Goal: Task Accomplishment & Management: Manage account settings

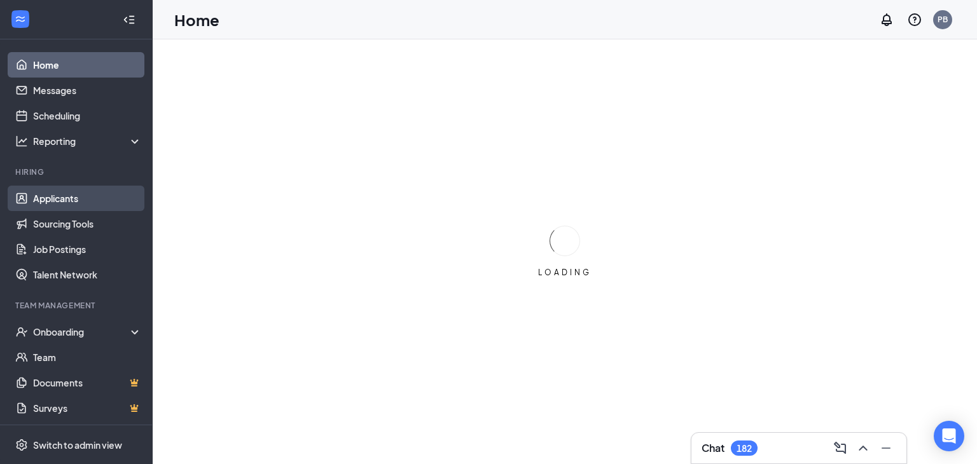
click at [66, 199] on link "Applicants" at bounding box center [87, 198] width 109 height 25
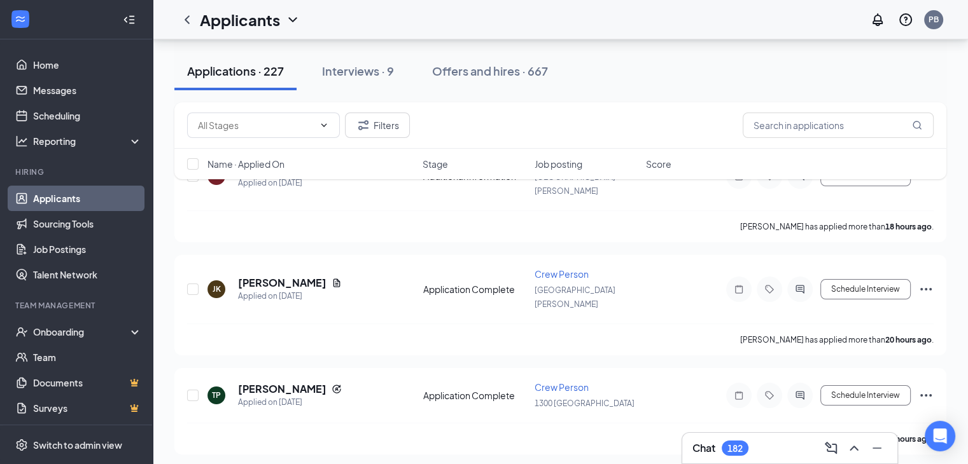
scroll to position [178, 0]
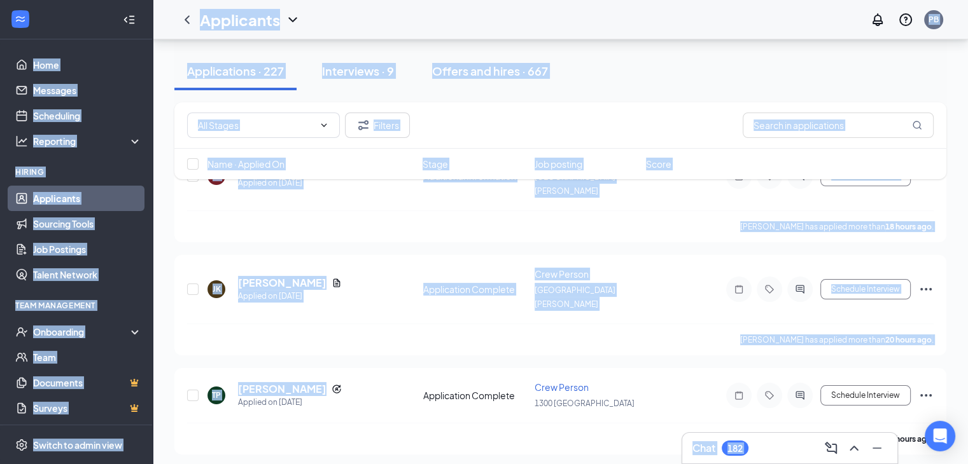
drag, startPoint x: 336, startPoint y: 342, endPoint x: 11, endPoint y: 44, distance: 440.8
click at [117, 57] on link "Home" at bounding box center [87, 64] width 109 height 25
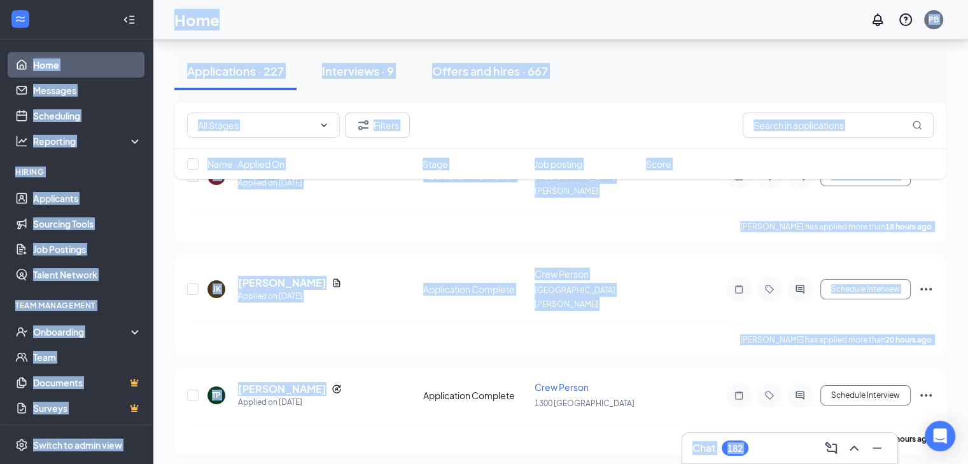
scroll to position [27, 0]
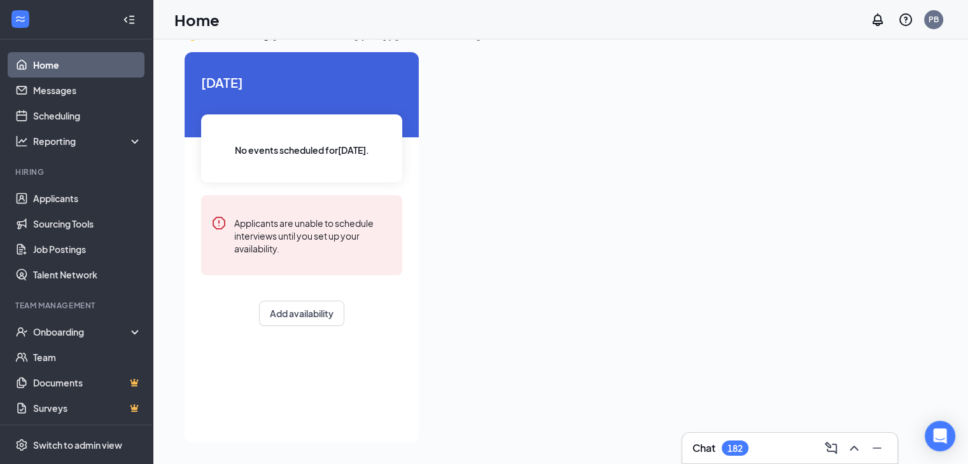
click at [43, 25] on div at bounding box center [76, 19] width 152 height 39
click at [87, 93] on link "Messages" at bounding box center [87, 90] width 109 height 25
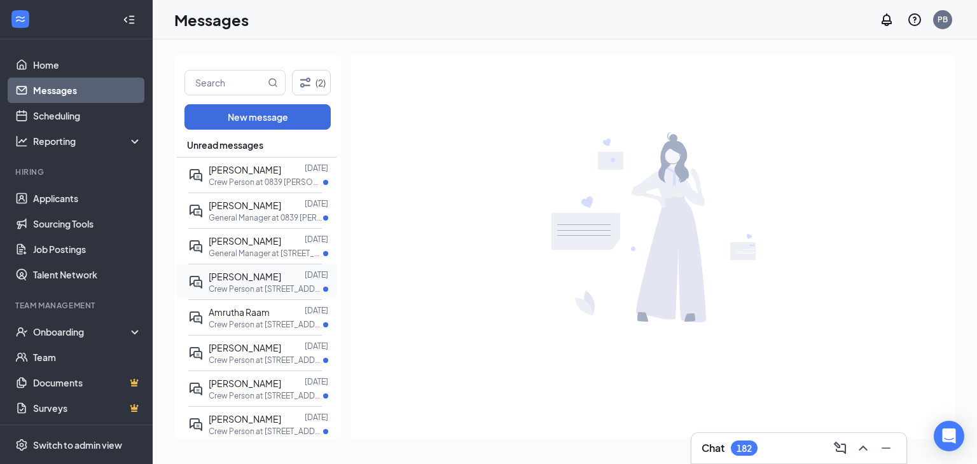
scroll to position [5, 0]
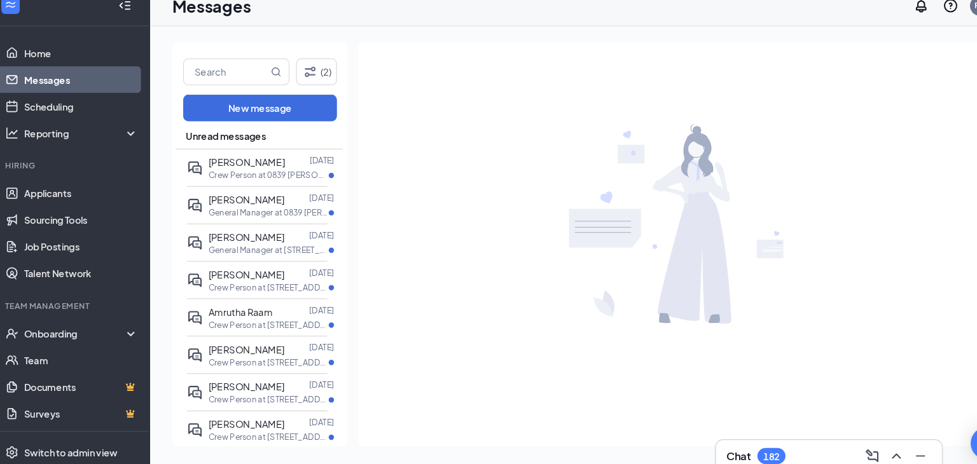
click at [447, 370] on div at bounding box center [653, 228] width 604 height 346
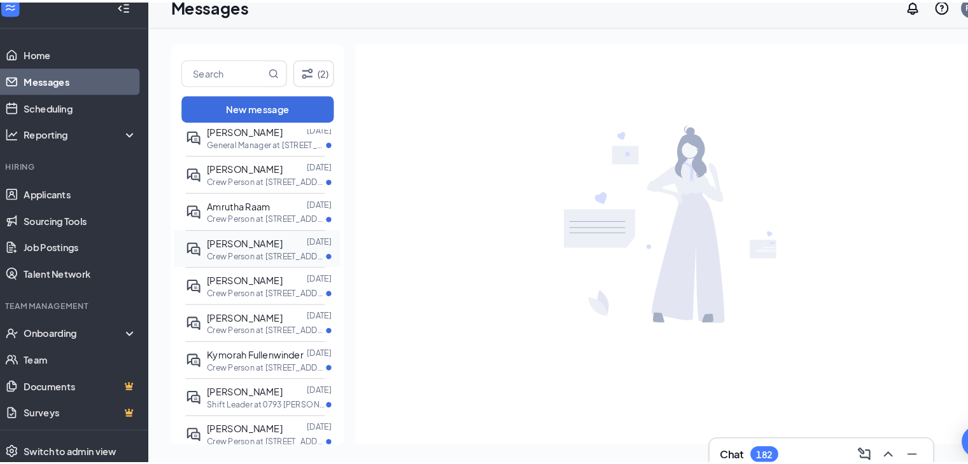
scroll to position [0, 1]
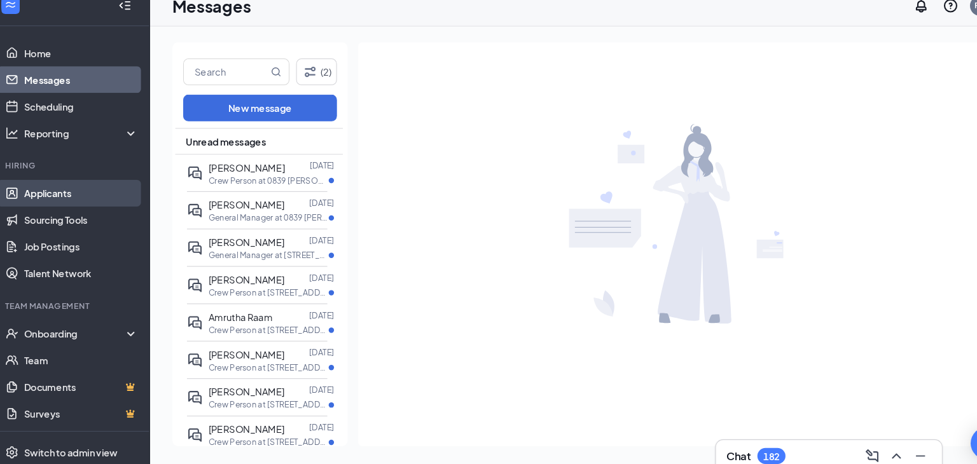
click at [69, 198] on link "Applicants" at bounding box center [87, 198] width 109 height 25
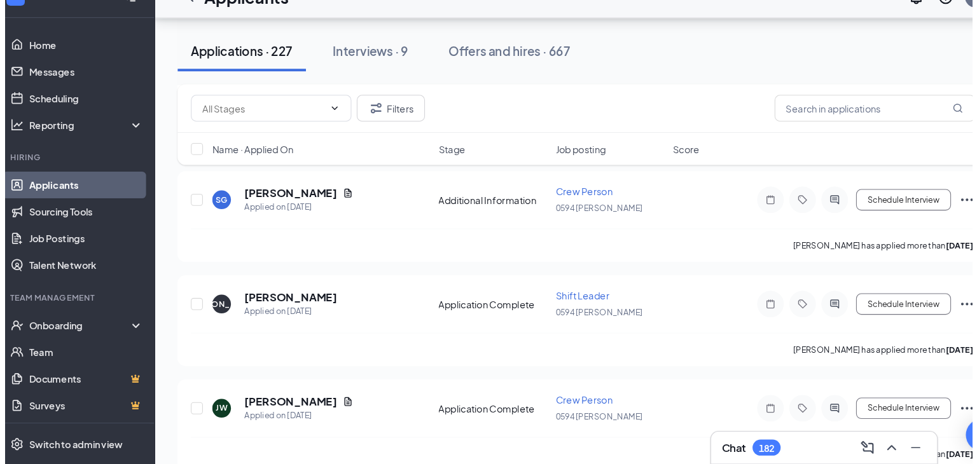
scroll to position [900, 0]
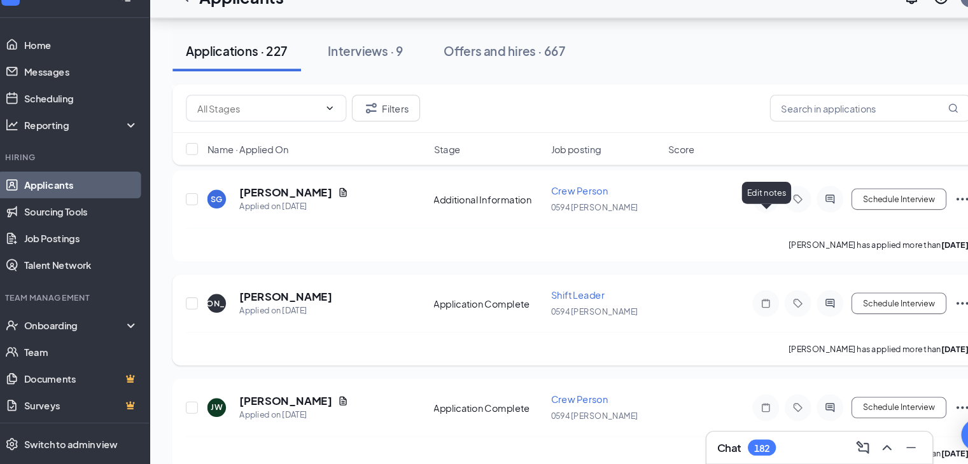
click at [741, 306] on icon "Note" at bounding box center [738, 311] width 15 height 10
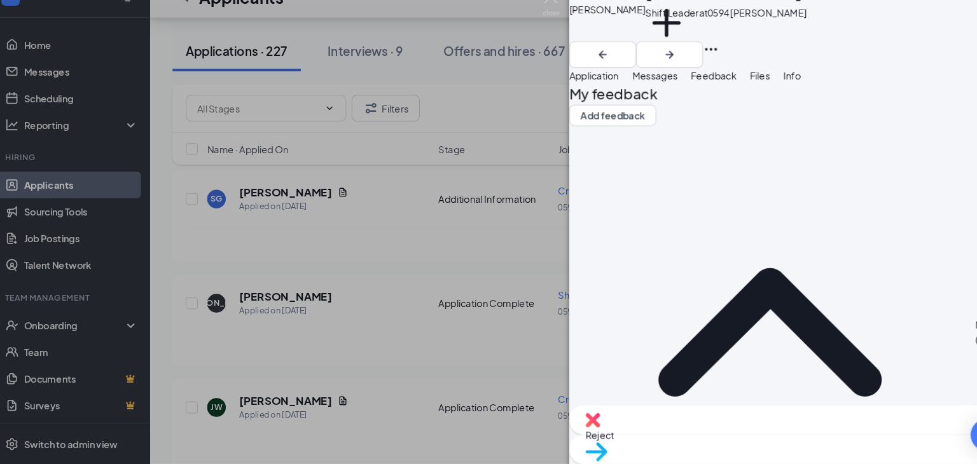
click at [599, 94] on button "Application" at bounding box center [575, 94] width 47 height 14
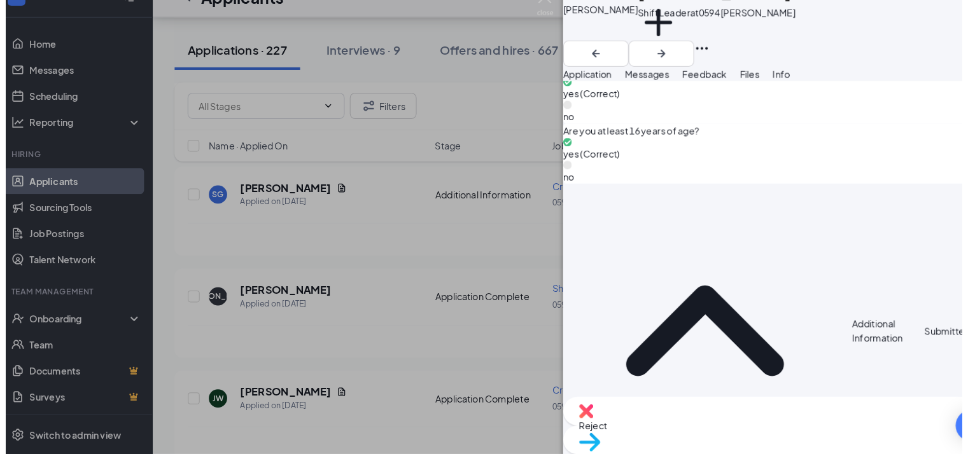
scroll to position [1312, 0]
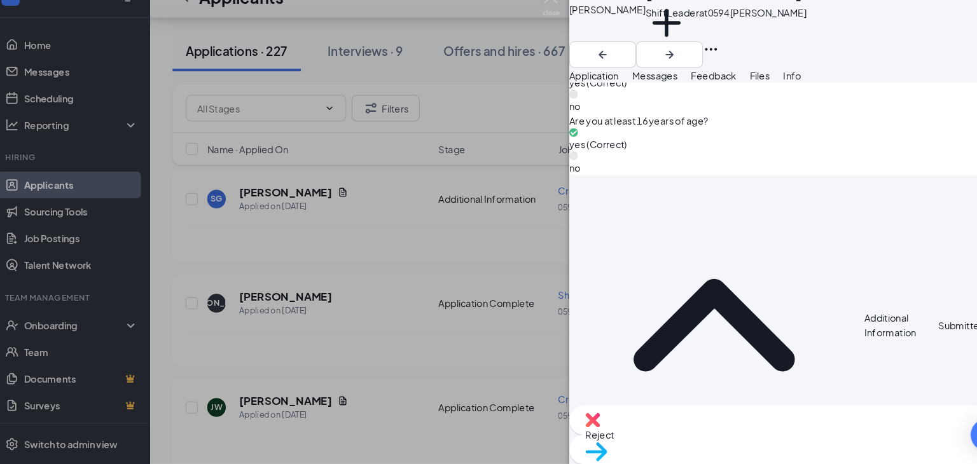
click at [197, 291] on div "JA [PERSON_NAME] Shift Leader at 0594 [PERSON_NAME] Add a tag Application Messa…" at bounding box center [488, 232] width 977 height 464
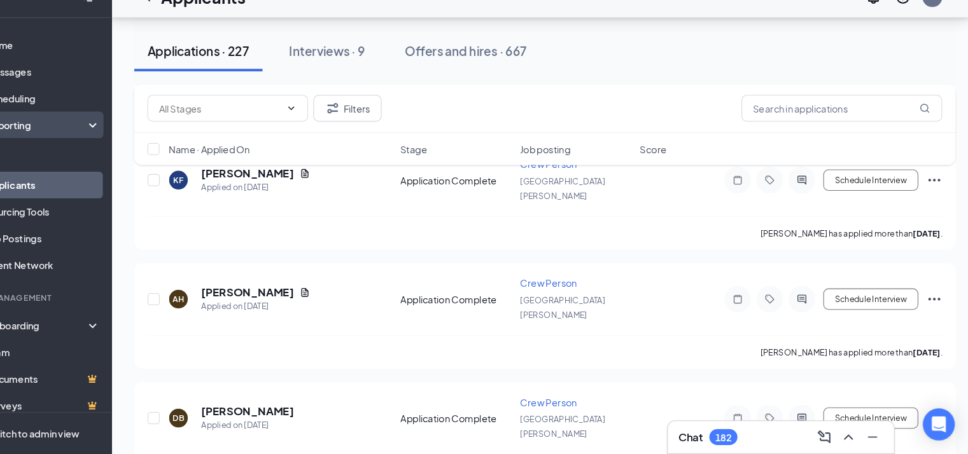
scroll to position [3283, 0]
